Goal: Entertainment & Leisure: Consume media (video, audio)

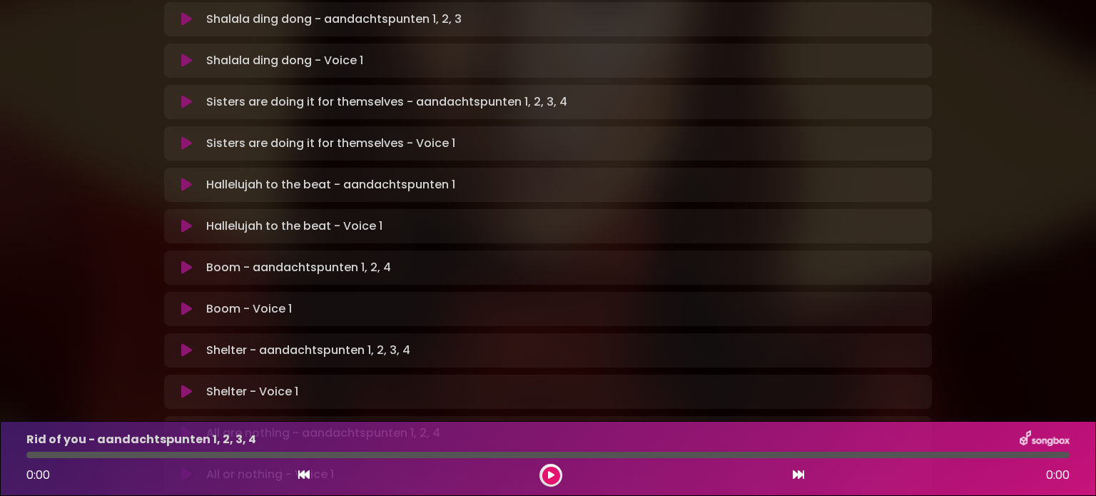
scroll to position [233, 0]
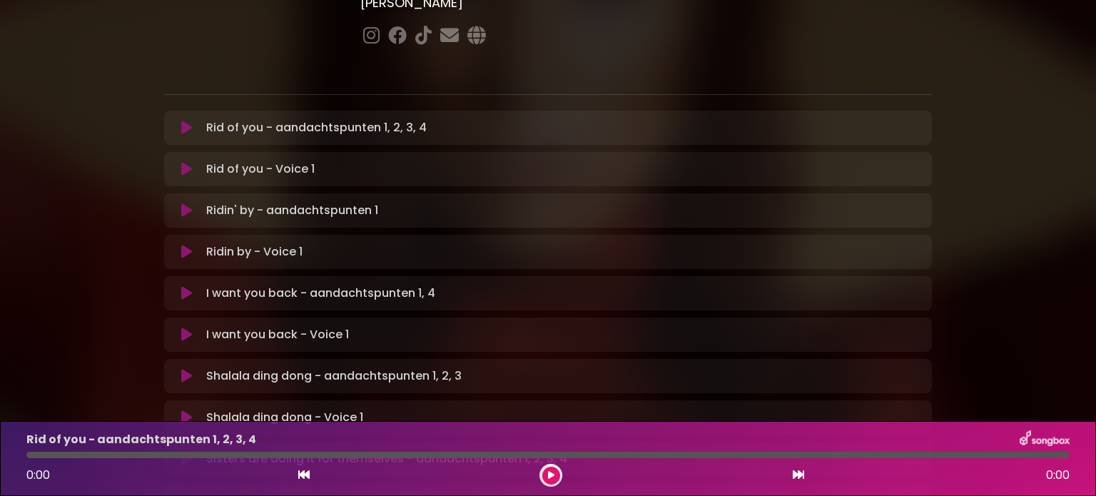
click at [796, 473] on icon at bounding box center [798, 474] width 11 height 11
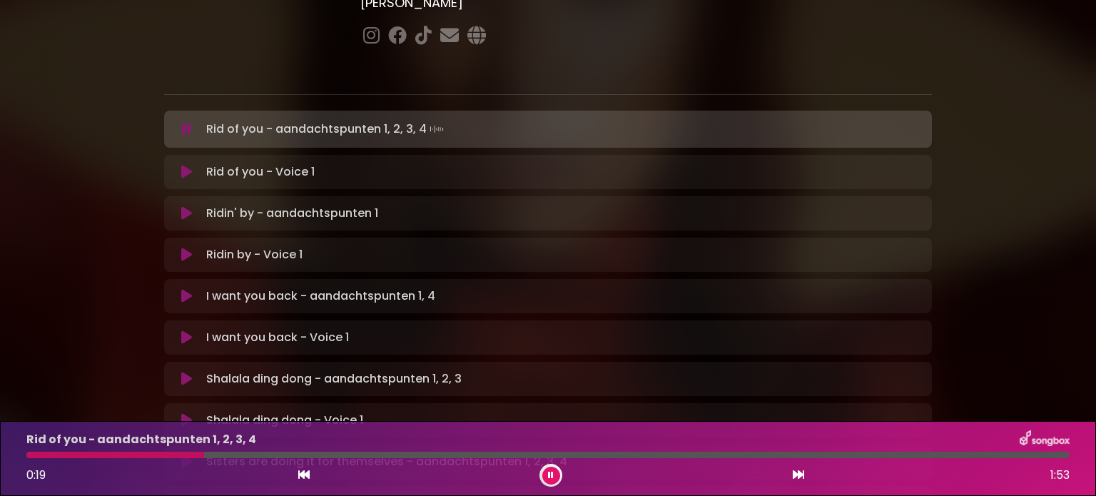
click at [228, 163] on p "Rid of you - Voice 1 Loading Track..." at bounding box center [260, 171] width 108 height 17
click at [184, 165] on icon at bounding box center [186, 172] width 11 height 14
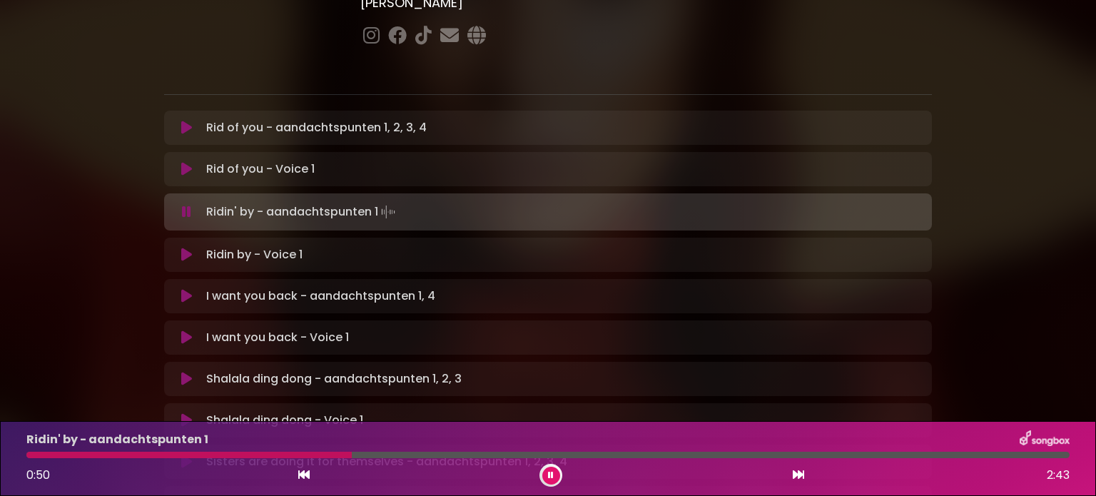
click at [230, 202] on p "Ridin' by - aandachtspunten 1 Loading Track..." at bounding box center [302, 212] width 192 height 20
click at [223, 161] on p "Rid of you - Voice 1 Loading Track..." at bounding box center [260, 169] width 108 height 17
click at [179, 162] on button at bounding box center [187, 169] width 28 height 14
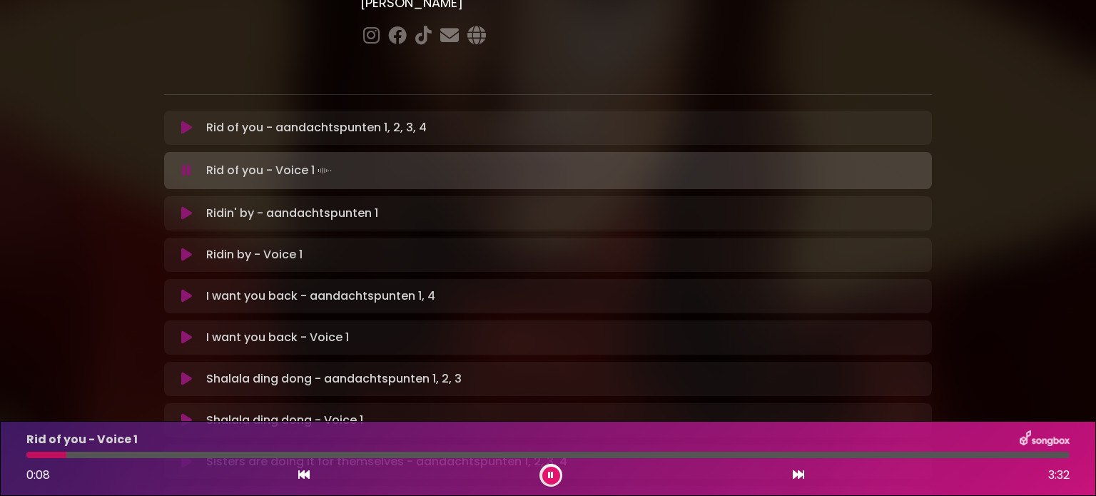
click at [187, 163] on icon at bounding box center [186, 170] width 9 height 14
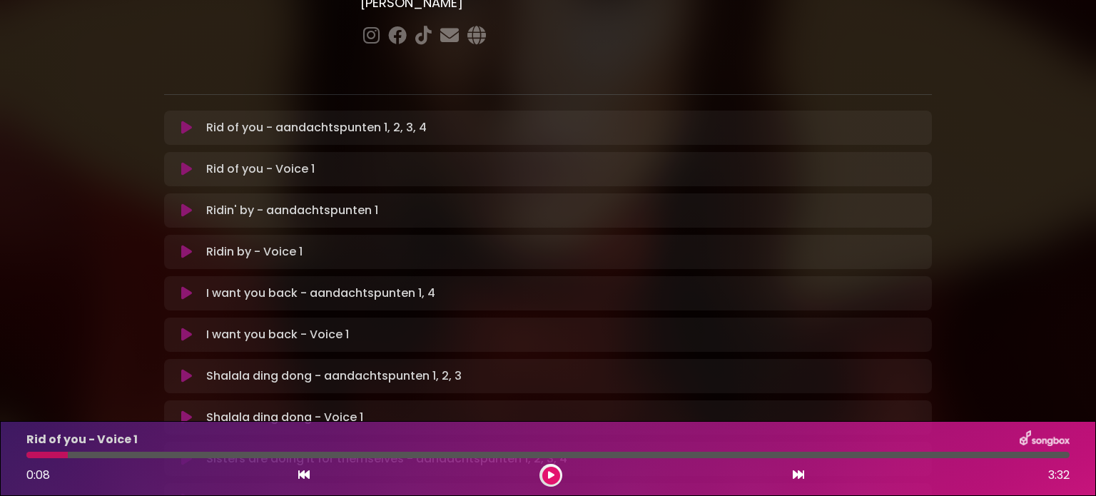
click at [187, 162] on icon at bounding box center [186, 169] width 11 height 14
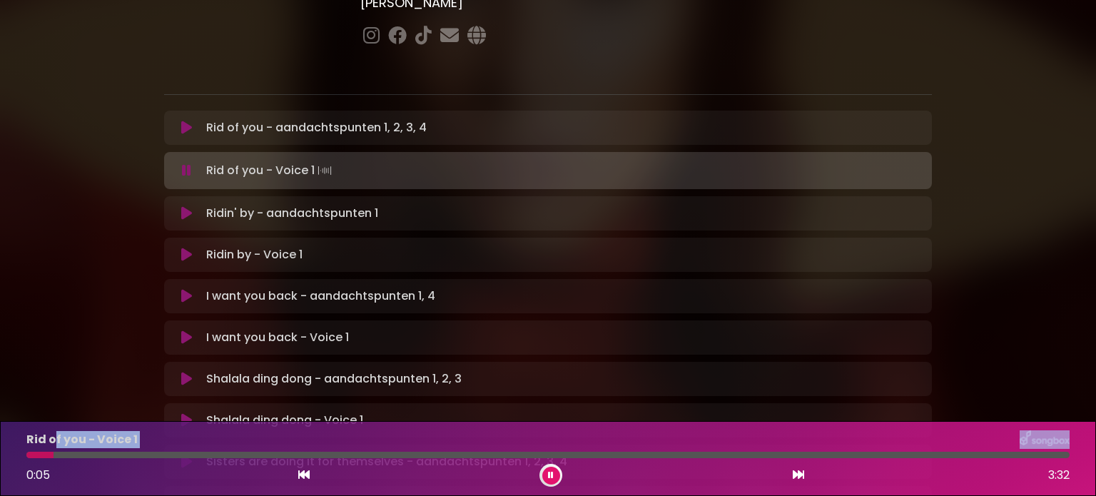
drag, startPoint x: 235, startPoint y: 455, endPoint x: 54, endPoint y: 427, distance: 184.1
click at [54, 427] on div "Rid of you - Voice 1 0:05 3:32" at bounding box center [548, 458] width 1096 height 75
click at [184, 163] on icon at bounding box center [186, 170] width 9 height 14
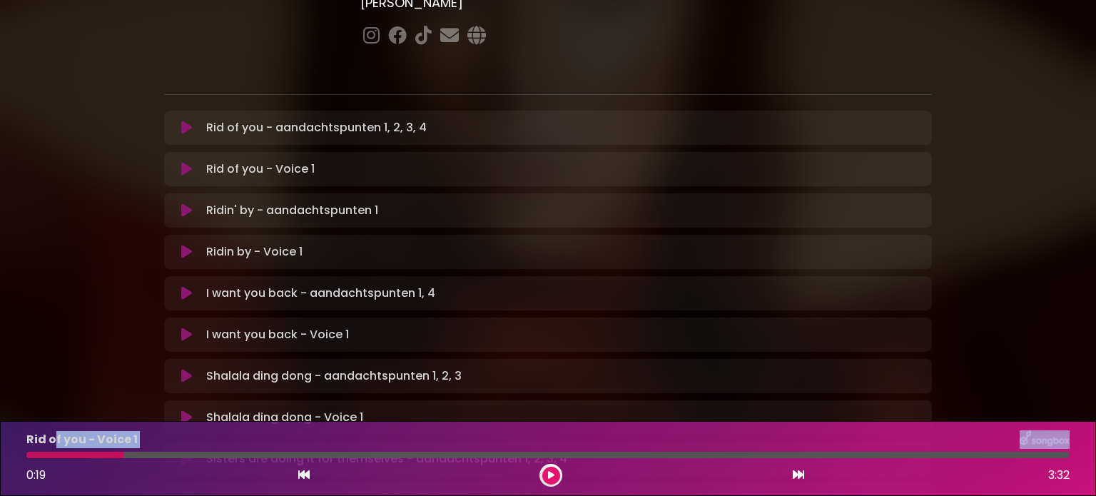
click at [184, 162] on icon at bounding box center [186, 169] width 11 height 14
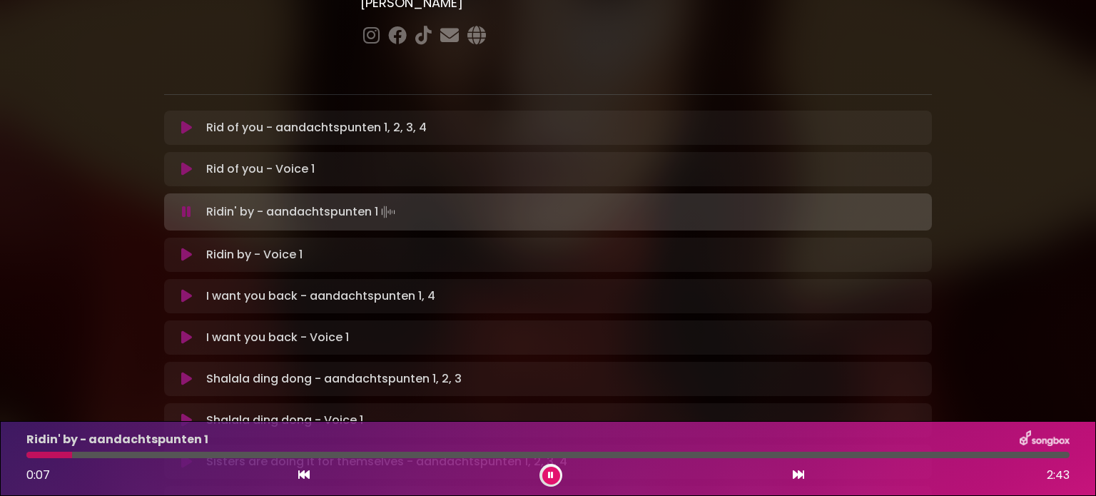
click at [220, 246] on p "Ridin by - Voice 1 Loading Track..." at bounding box center [254, 254] width 96 height 17
click at [185, 248] on icon at bounding box center [186, 255] width 11 height 14
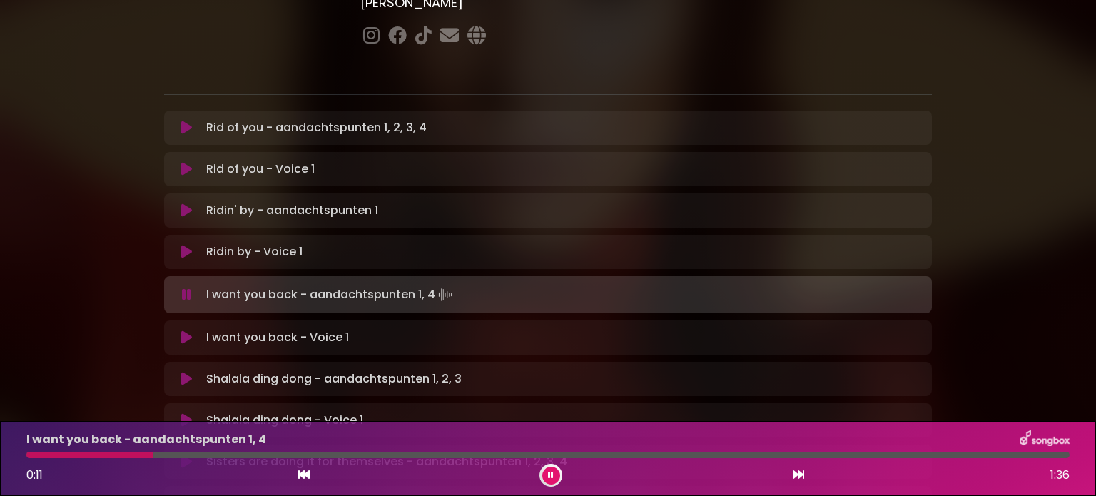
click at [184, 330] on icon at bounding box center [186, 337] width 11 height 14
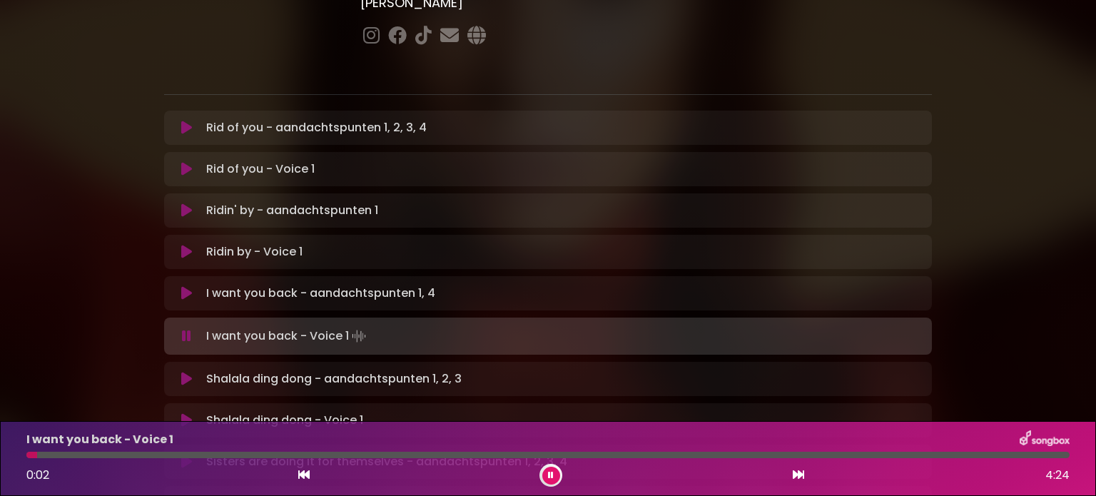
click at [29, 436] on p "I want you back - Voice 1" at bounding box center [99, 439] width 147 height 17
click at [33, 456] on div at bounding box center [35, 455] width 19 height 6
click at [546, 464] on div at bounding box center [550, 475] width 23 height 23
click at [551, 469] on button at bounding box center [551, 476] width 18 height 18
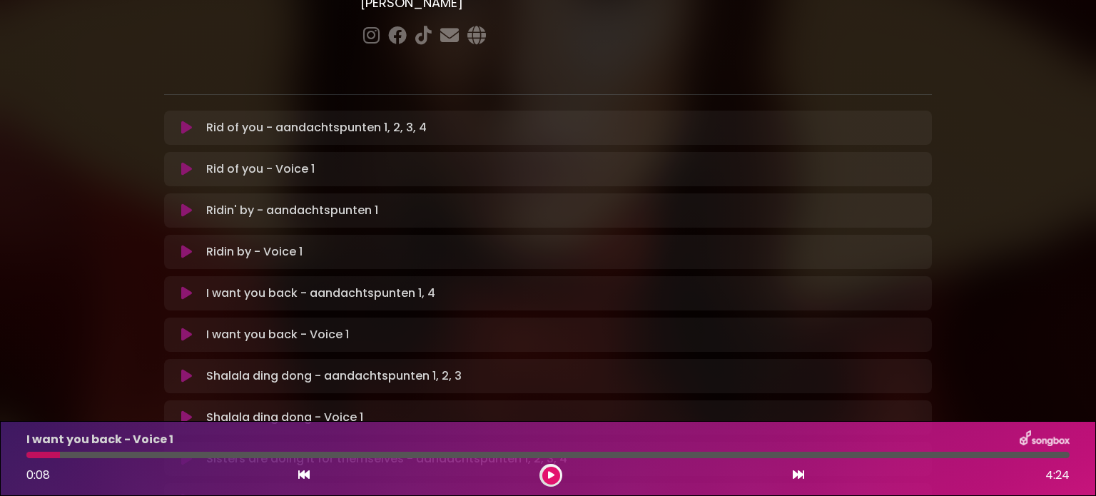
click at [213, 243] on p "Ridin by - Voice 1 Loading Track..." at bounding box center [254, 251] width 96 height 17
click at [186, 245] on icon at bounding box center [186, 252] width 11 height 14
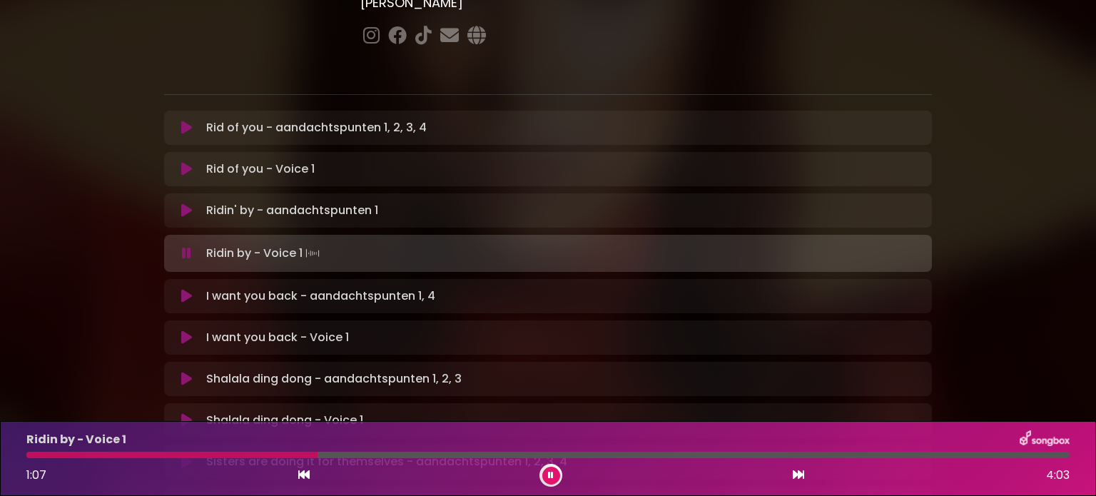
click at [549, 472] on icon at bounding box center [551, 475] width 6 height 9
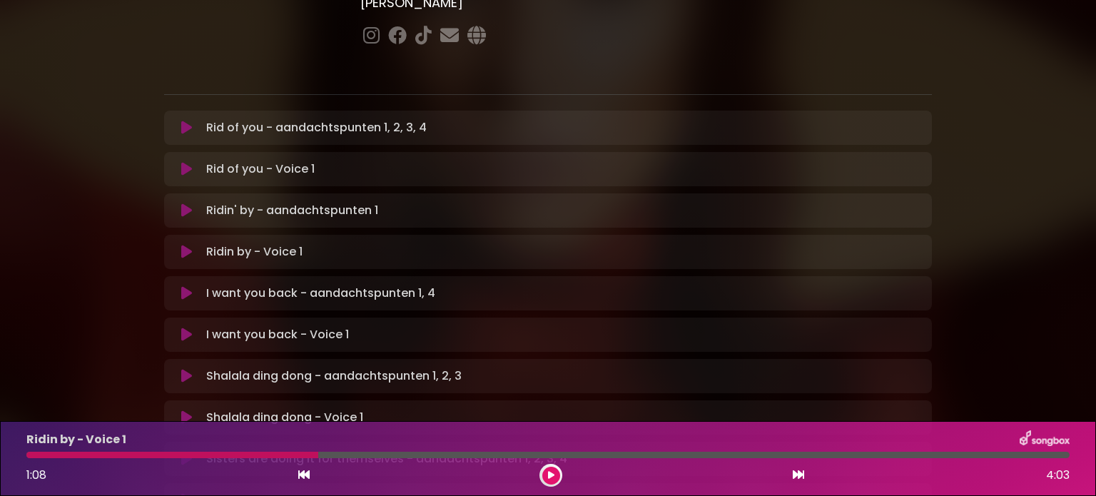
click at [549, 472] on icon at bounding box center [551, 475] width 6 height 9
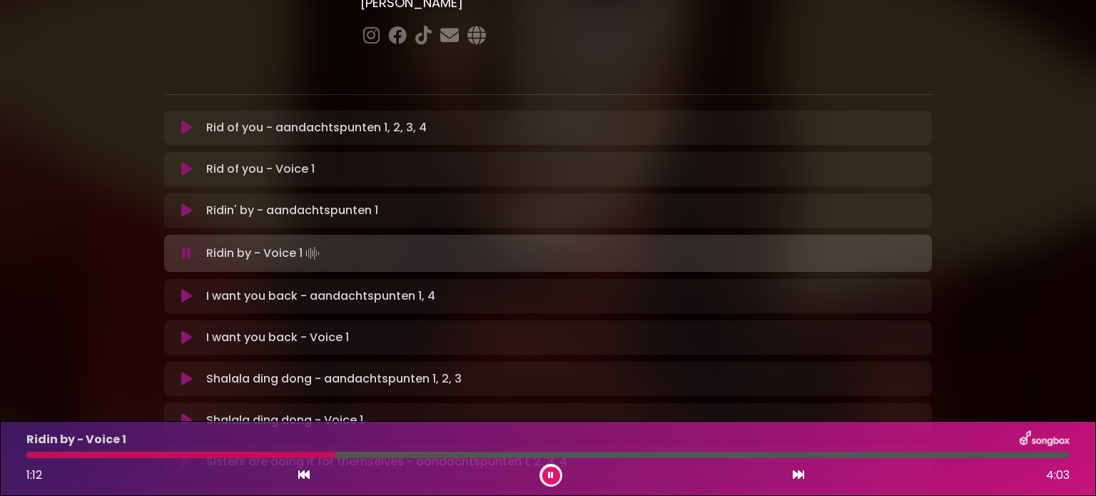
click at [554, 479] on button at bounding box center [551, 476] width 18 height 18
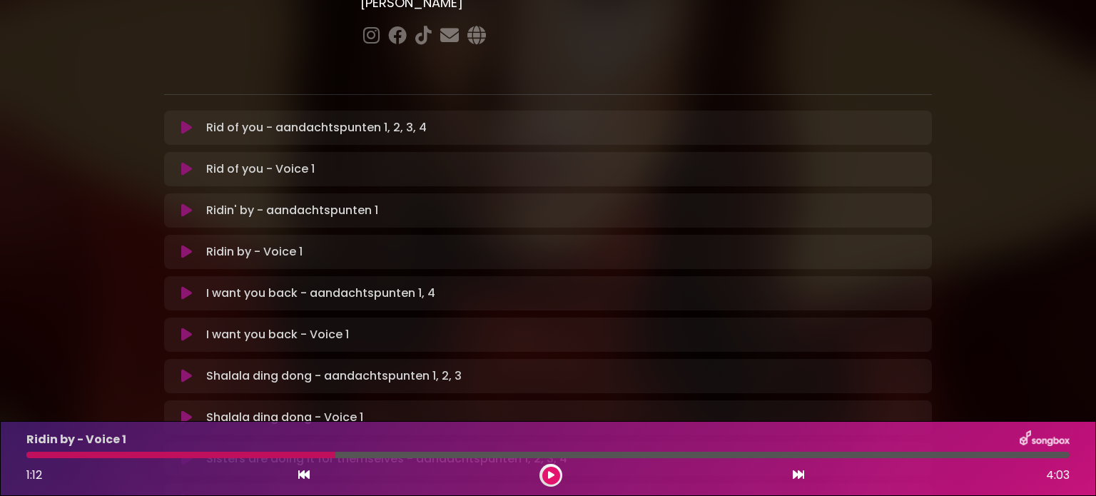
click at [554, 479] on button at bounding box center [551, 476] width 18 height 18
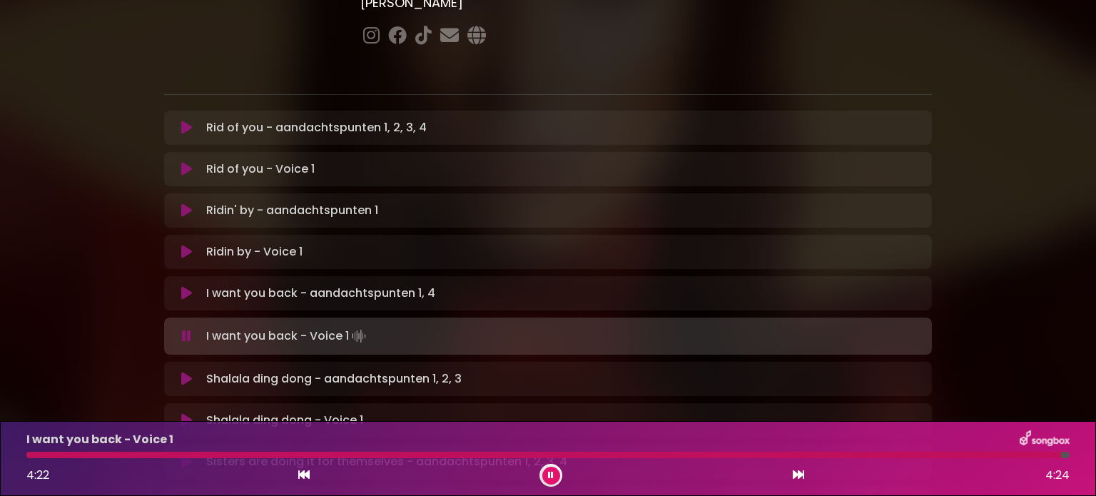
click at [485, 276] on div "I want you back - aandachtspunten 1, 4 Loading Track..." at bounding box center [548, 293] width 768 height 34
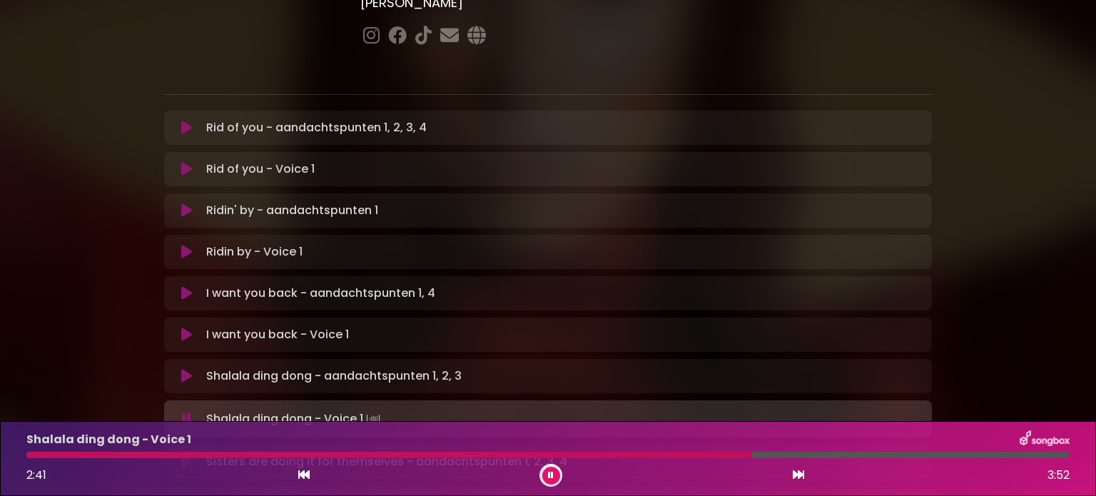
click at [402, 326] on div "I want you back - Voice 1 Loading Track..." at bounding box center [561, 334] width 723 height 17
click at [550, 468] on button at bounding box center [551, 476] width 18 height 18
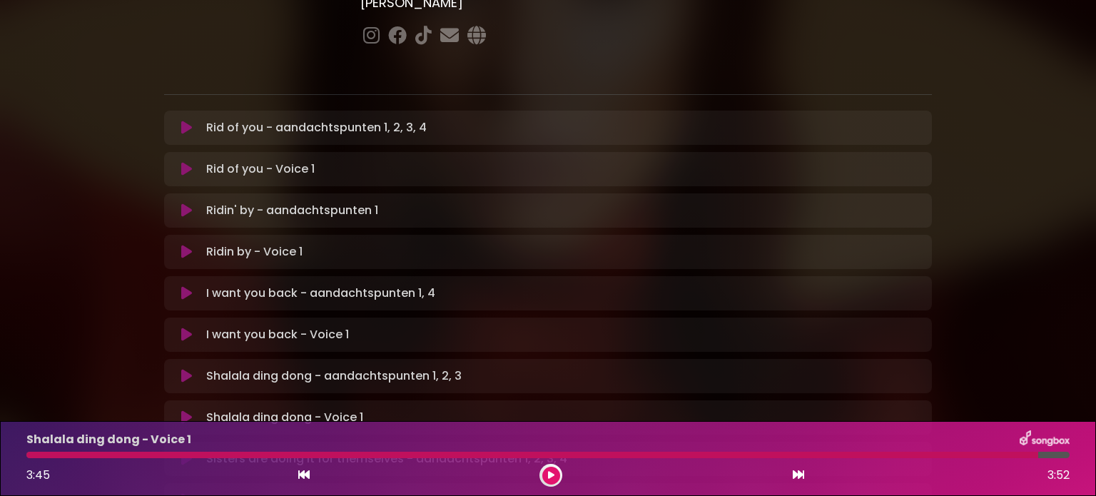
click at [220, 450] on p "Sisters are doing it for themselves - aandachtspunten 1, 2, 3, 4 Loading Track.…" at bounding box center [386, 458] width 361 height 17
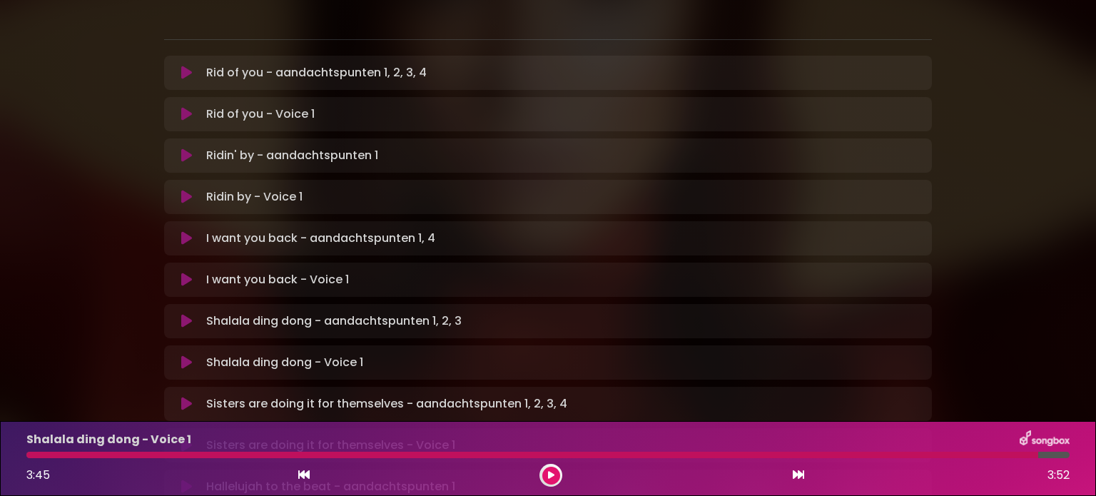
scroll to position [376, 0]
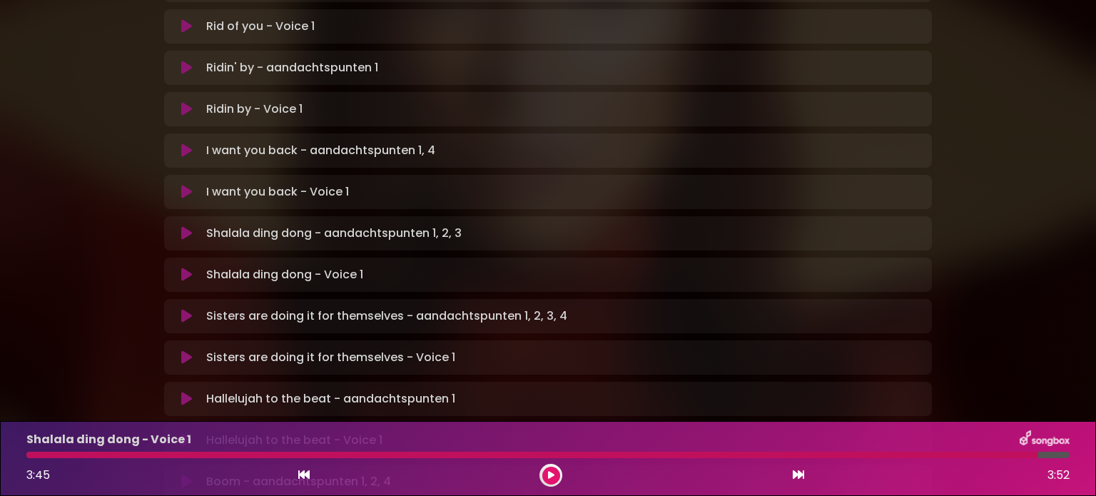
click at [208, 349] on p "Sisters are doing it for themselves - Voice 1 Loading Track..." at bounding box center [330, 357] width 249 height 17
click at [183, 350] on icon at bounding box center [186, 357] width 11 height 14
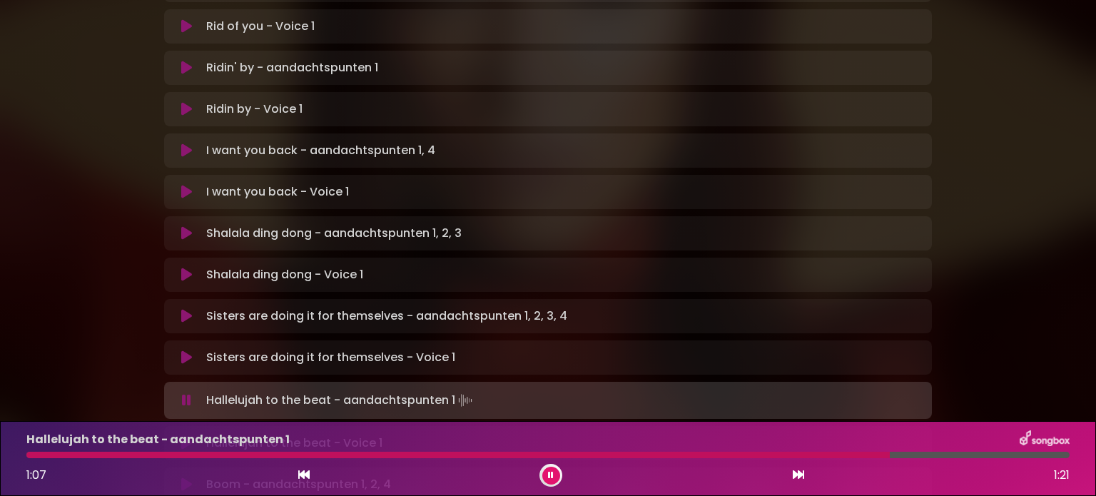
click at [546, 469] on button at bounding box center [551, 476] width 18 height 18
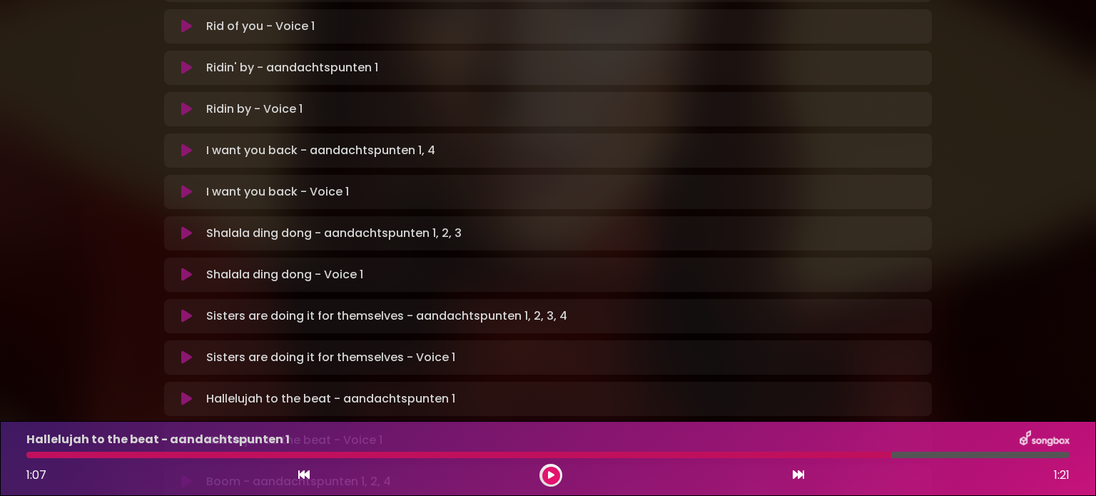
click at [551, 476] on icon at bounding box center [551, 475] width 6 height 9
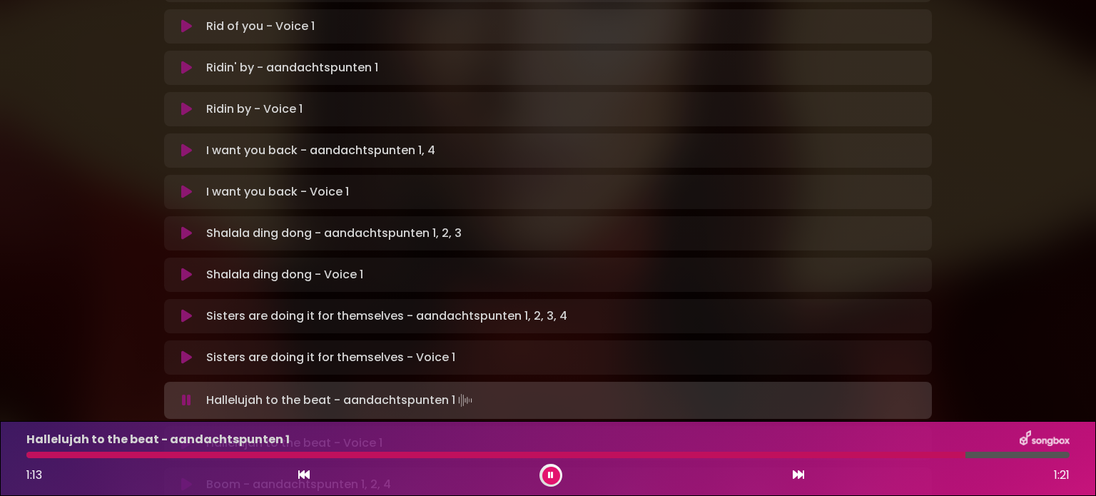
click at [377, 434] on p "Hallelujah to the beat - Voice 1 Loading Track..." at bounding box center [294, 442] width 176 height 17
click at [283, 434] on p "Hallelujah to the beat - Voice 1 Loading Track..." at bounding box center [294, 442] width 176 height 17
click at [178, 436] on button at bounding box center [187, 443] width 28 height 14
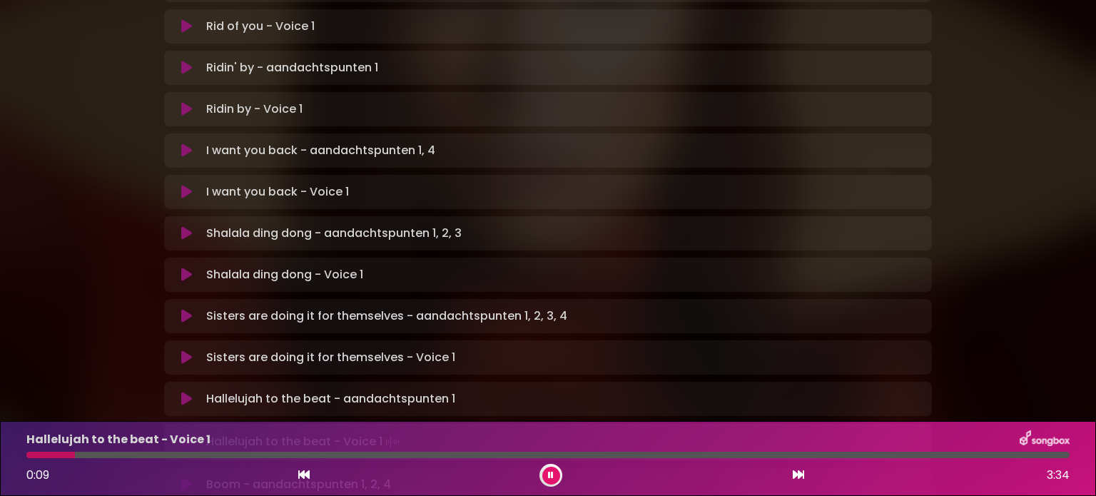
click at [546, 469] on button at bounding box center [551, 476] width 18 height 18
click at [262, 432] on p "Hallelujah to the beat - Voice 1 Loading Track..." at bounding box center [294, 440] width 176 height 17
click at [548, 476] on icon at bounding box center [551, 475] width 6 height 9
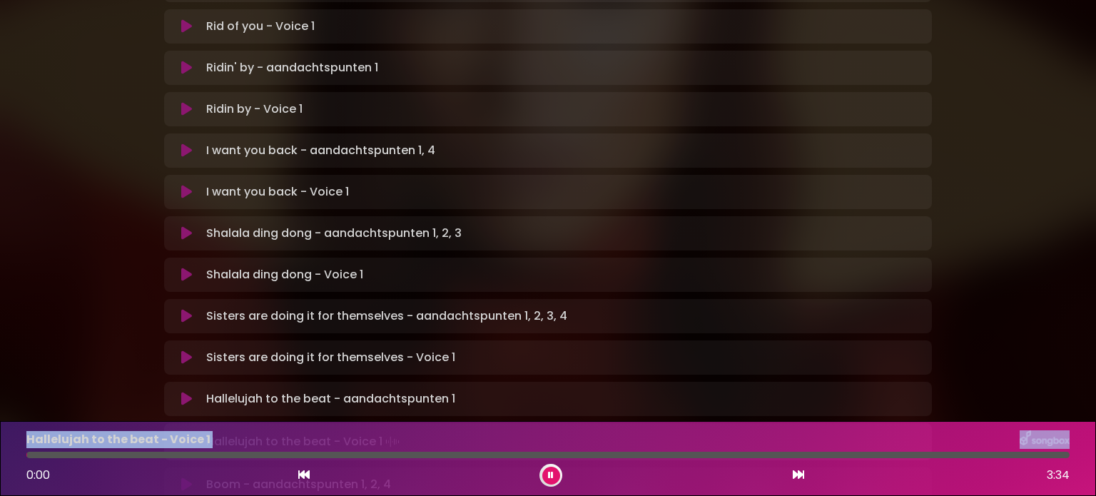
drag, startPoint x: 120, startPoint y: 453, endPoint x: 0, endPoint y: 444, distance: 120.2
click at [0, 444] on div "Hallelujah to the beat - Voice 1 0:00 3:34" at bounding box center [548, 458] width 1096 height 75
click at [544, 469] on button at bounding box center [551, 476] width 18 height 18
click at [544, 476] on button at bounding box center [551, 476] width 18 height 18
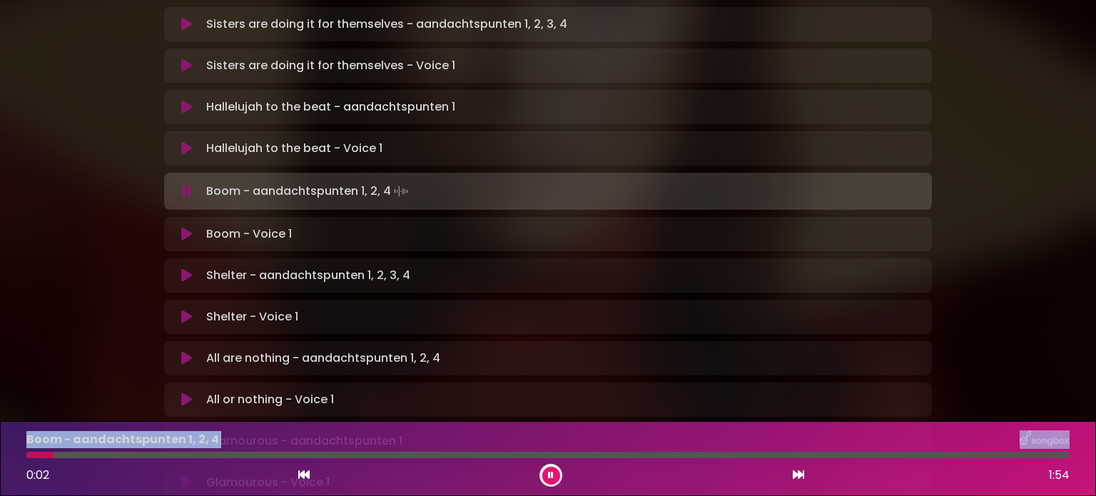
scroll to position [664, 0]
